Goal: Transaction & Acquisition: Purchase product/service

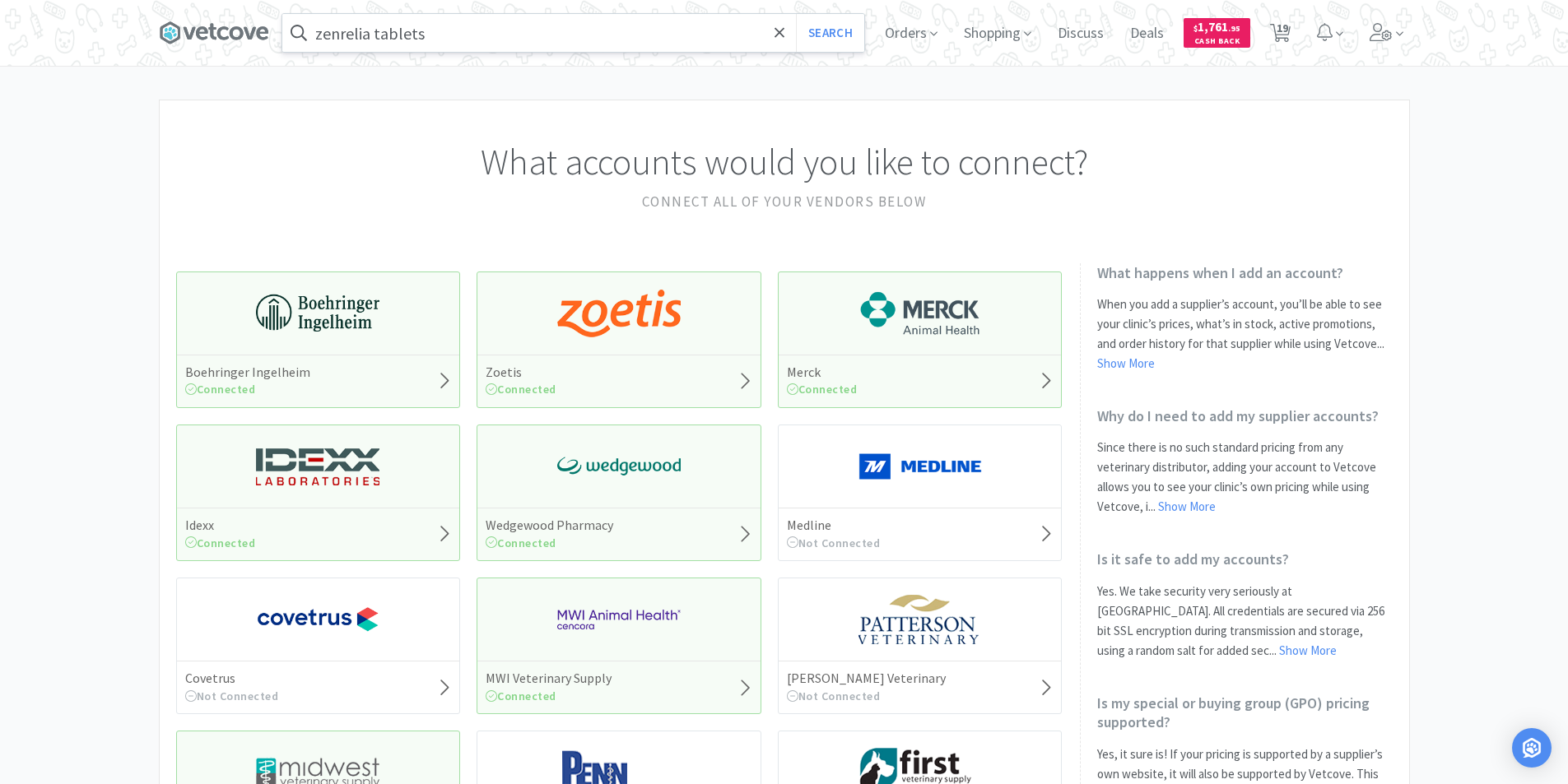
click at [506, 38] on input "zenrelia tablets" at bounding box center [573, 32] width 582 height 38
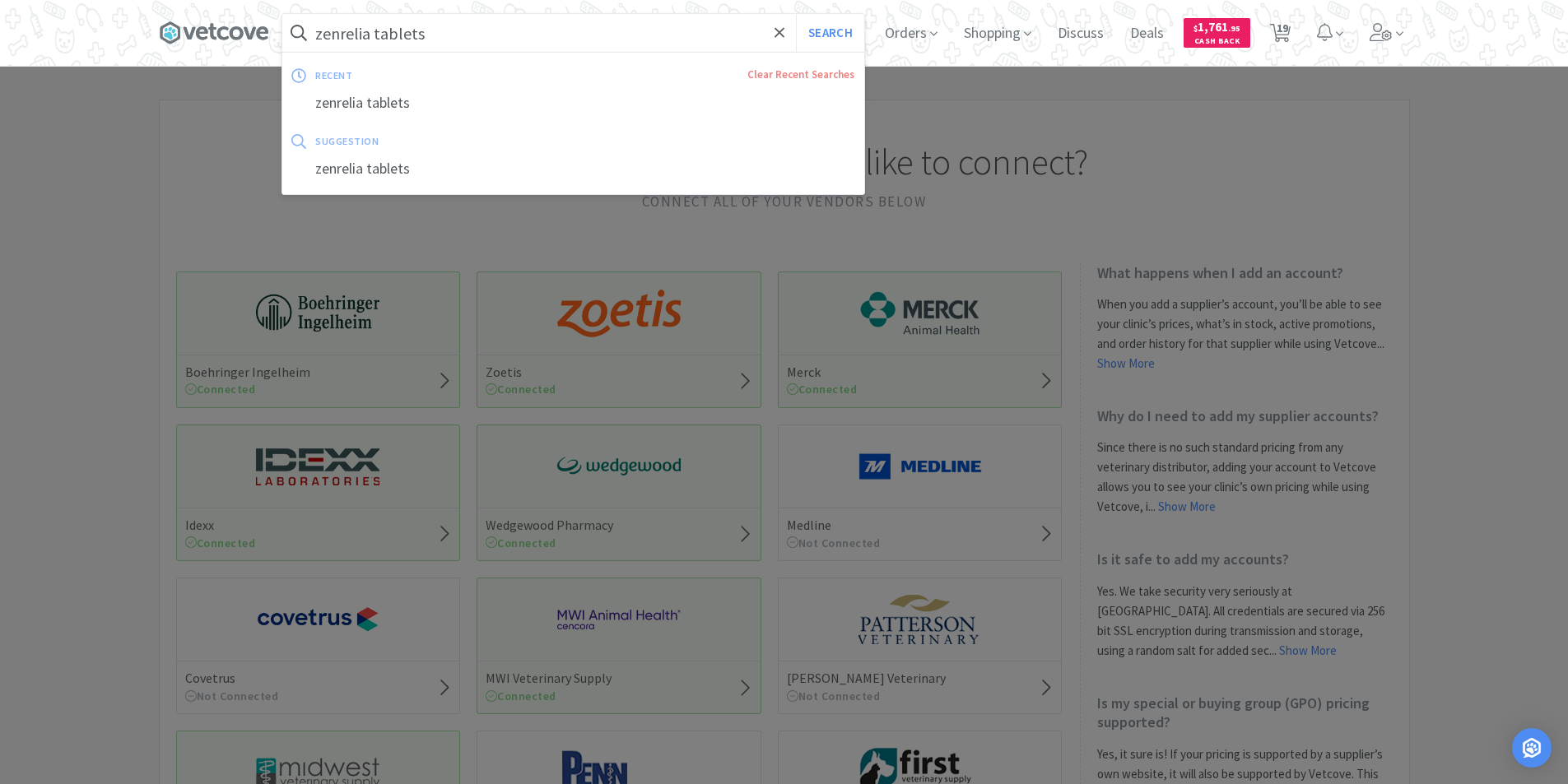
click at [796, 14] on button "Search" at bounding box center [830, 32] width 68 height 38
select select "10"
select select "5"
select select "4"
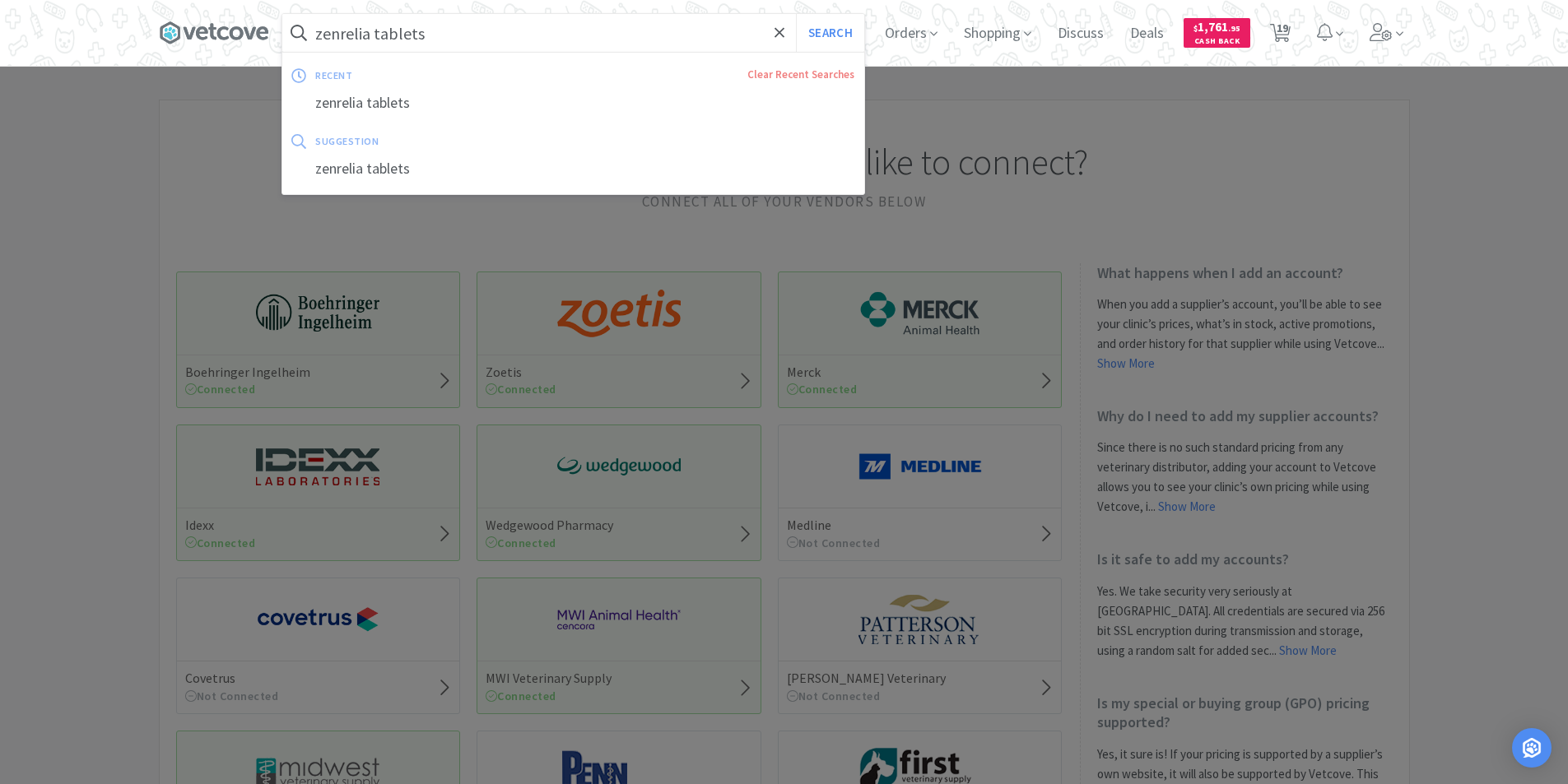
select select "1"
select select "10"
select select "2"
select select "10"
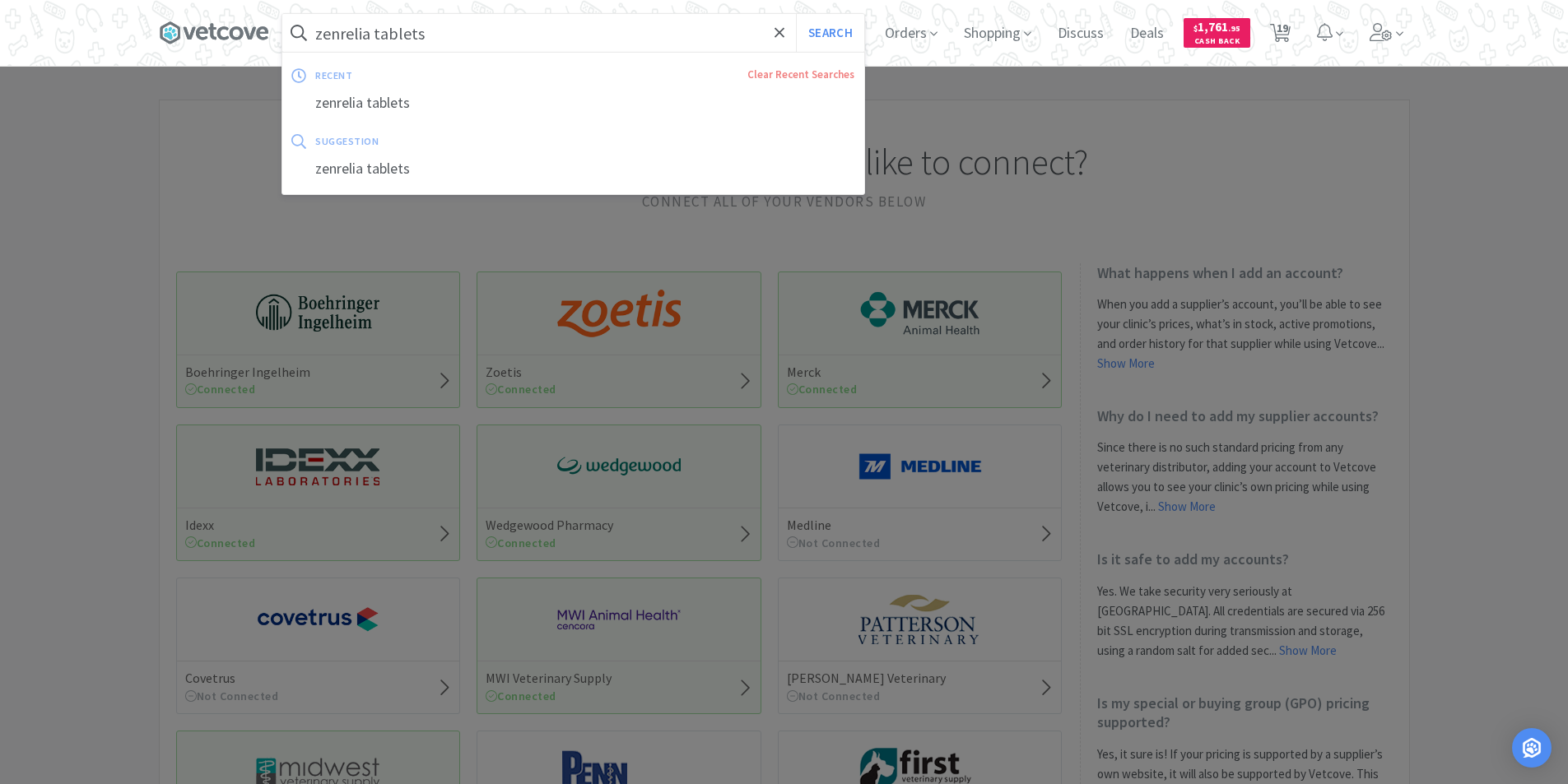
select select "10"
select select "4"
select select "1"
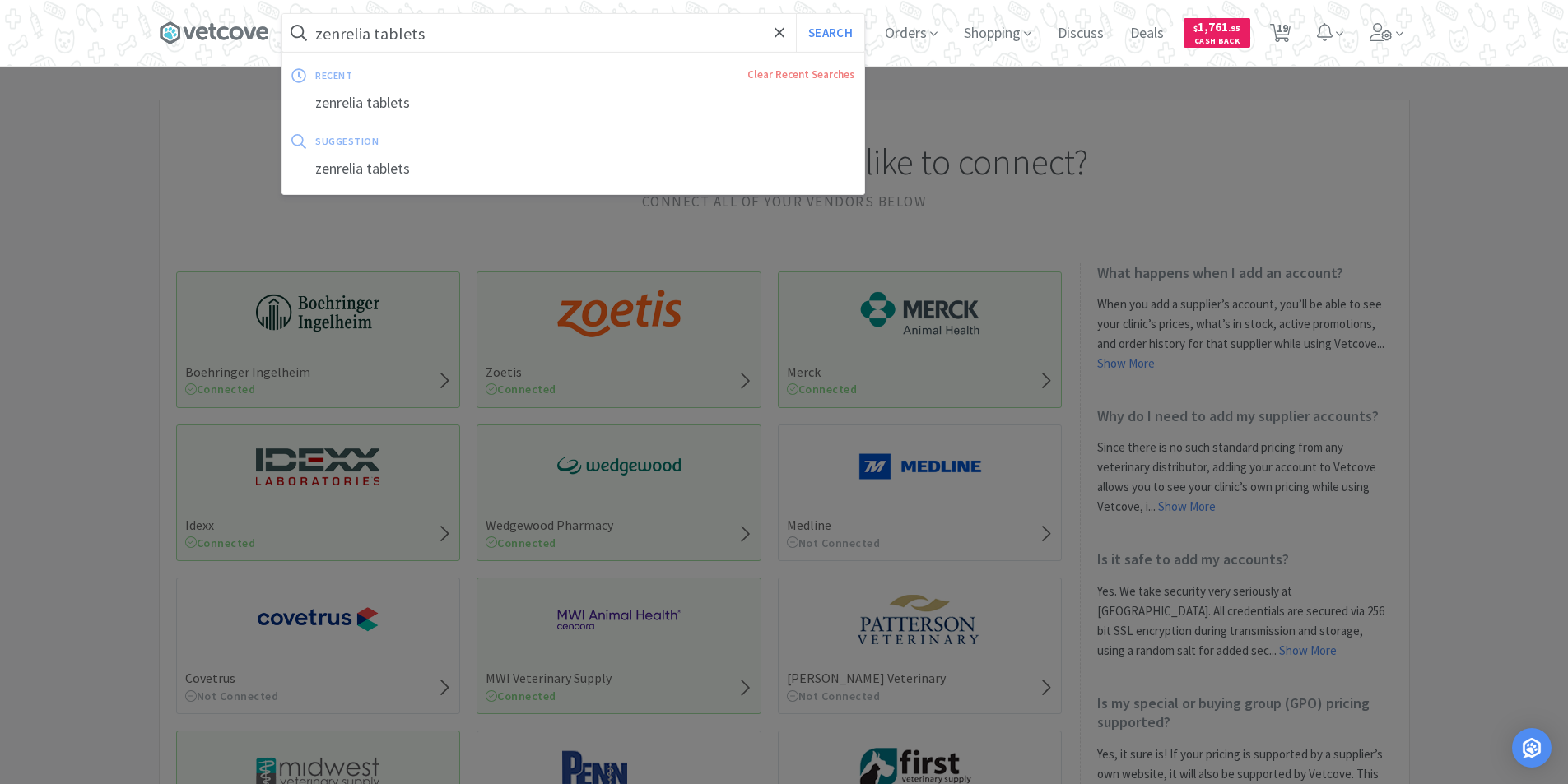
select select "1"
select select "4"
select select "24"
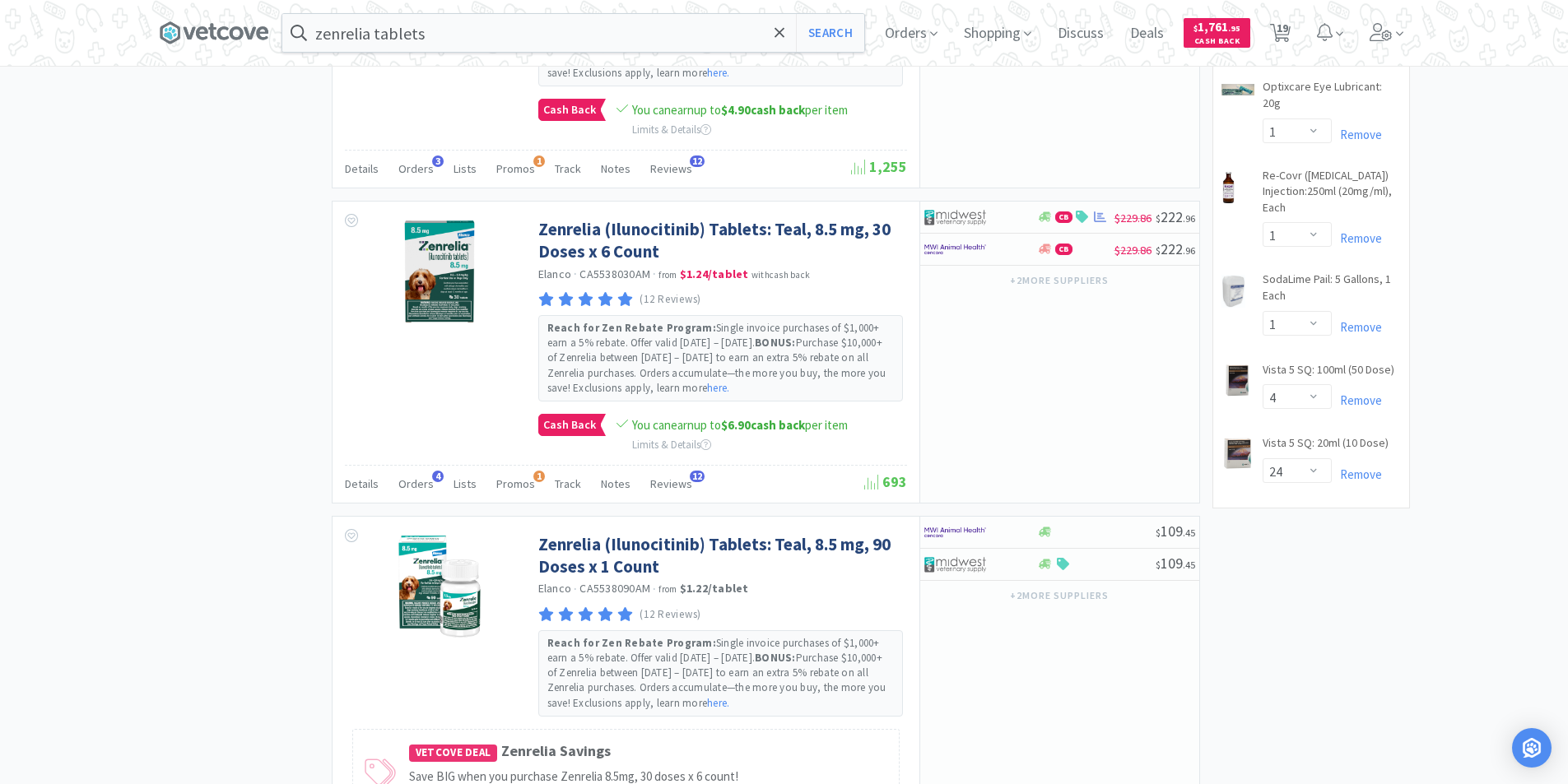
scroll to position [1316, 0]
